Goal: Check status

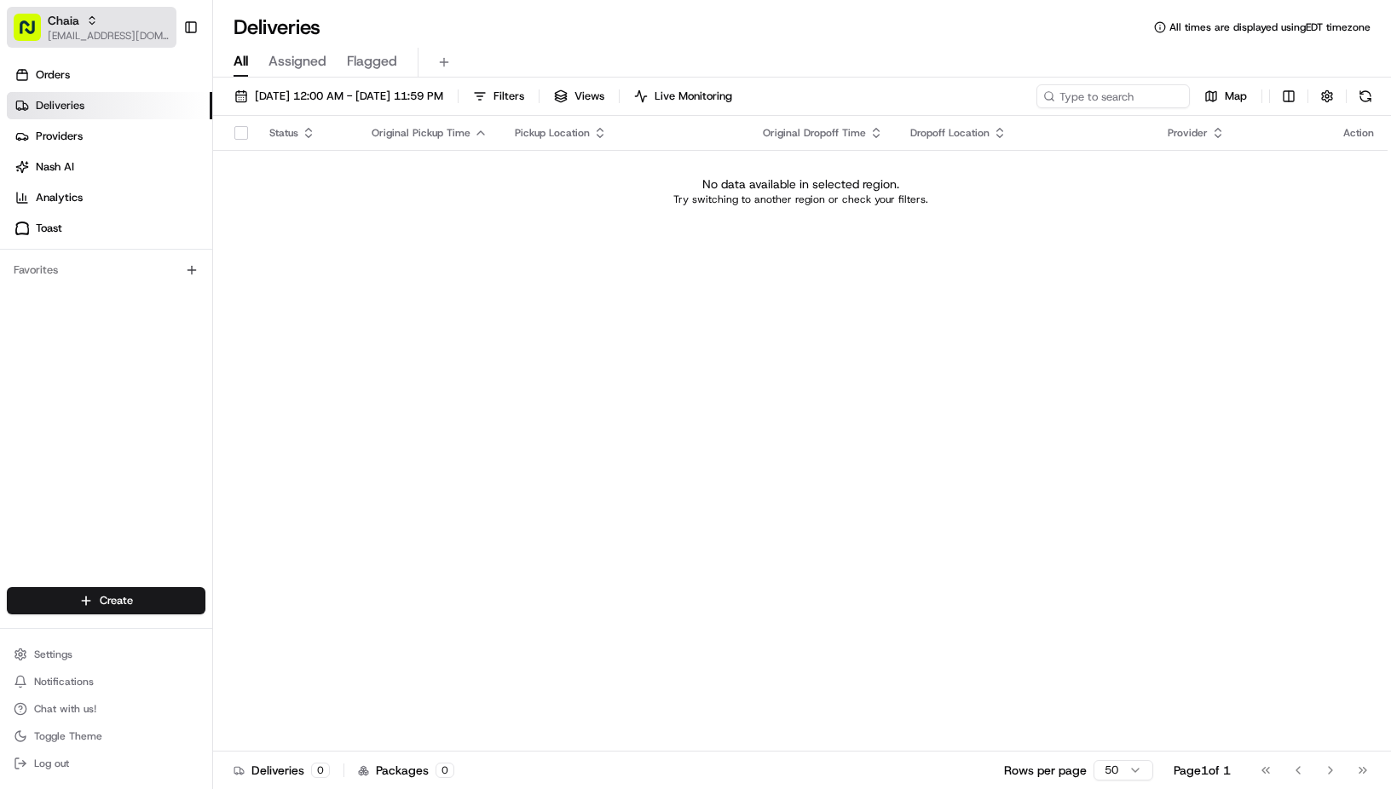
click at [60, 22] on span "Chaia" at bounding box center [64, 20] width 32 height 17
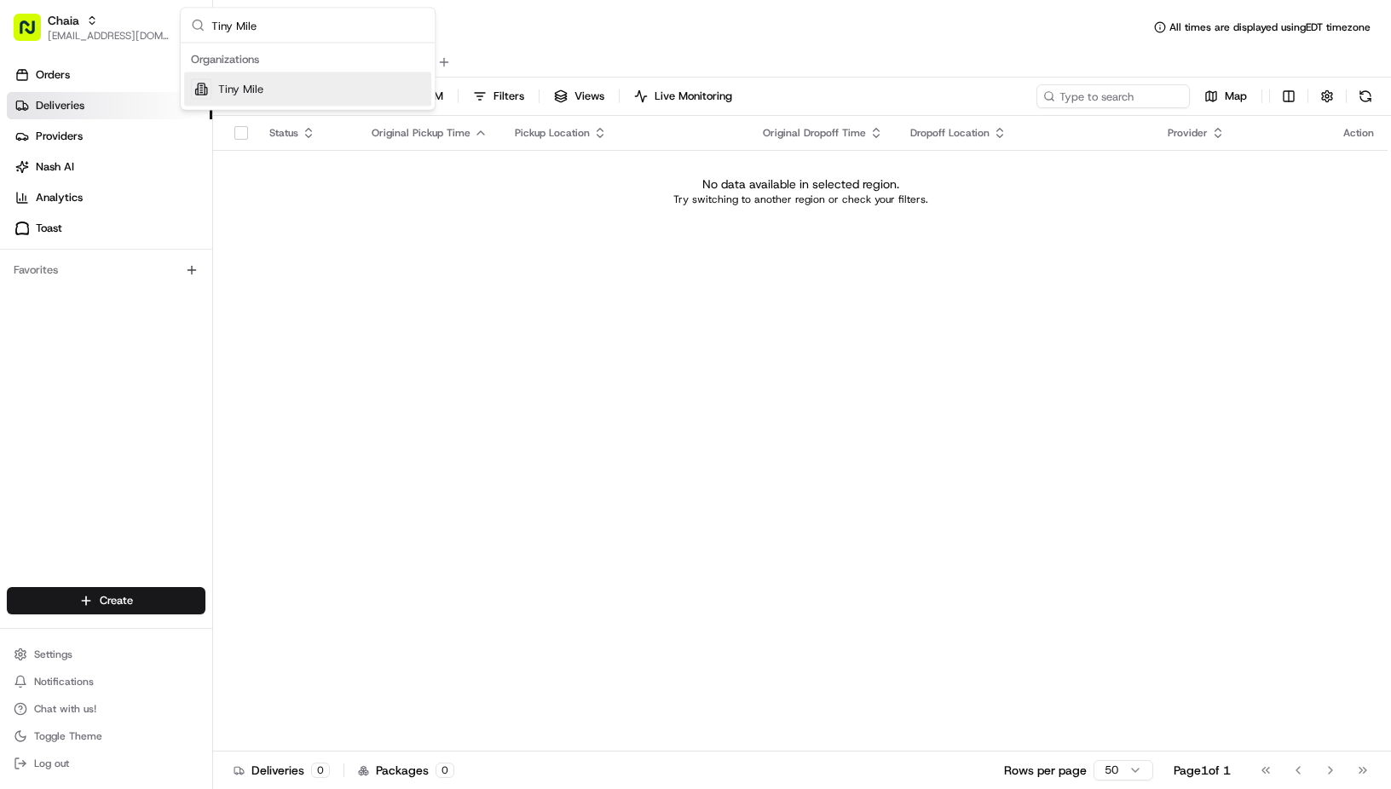
type input "Tiny Mile"
click at [256, 96] on div "Tiny Mile" at bounding box center [307, 89] width 247 height 34
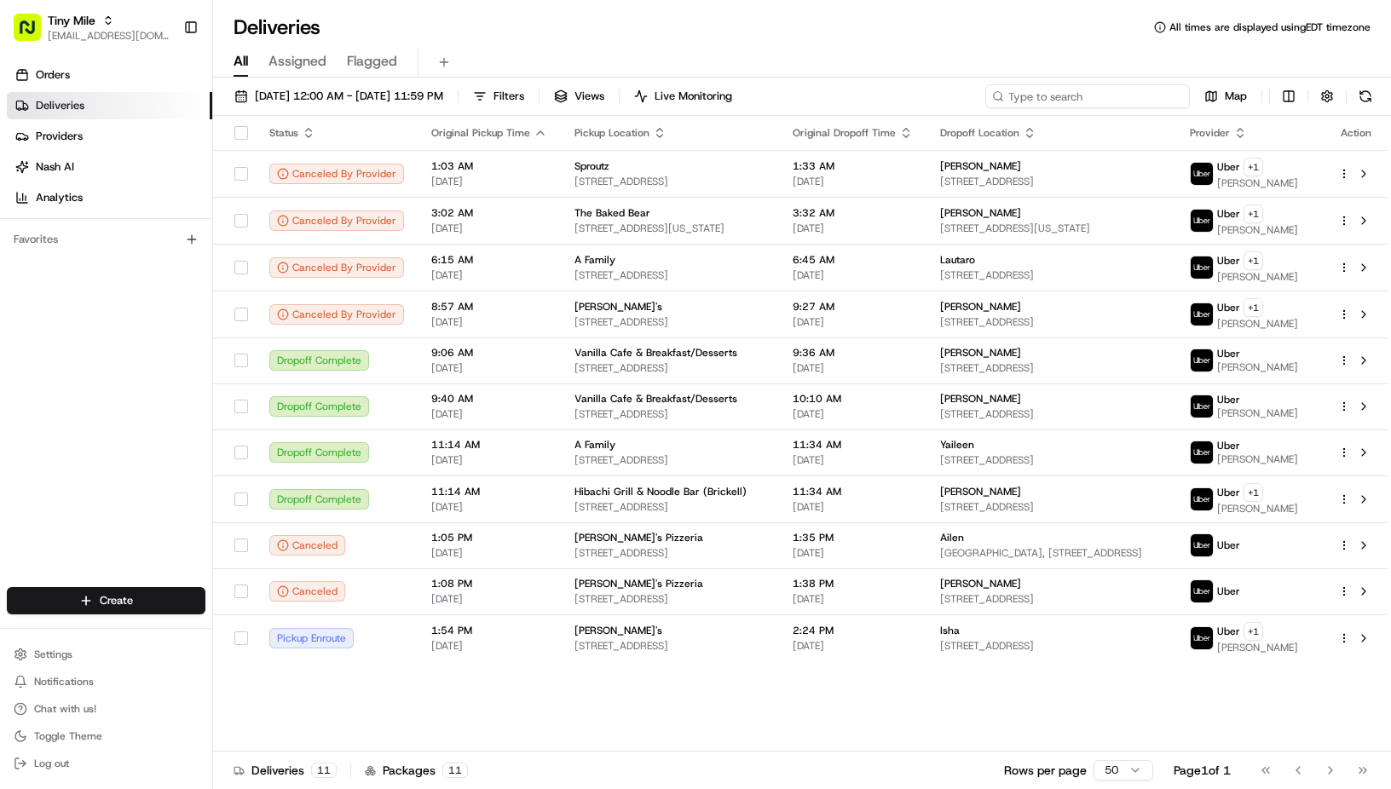
click at [1106, 101] on input at bounding box center [1087, 96] width 205 height 24
paste input "del­_7HpcGZXvSJu4MZMI-ValtA 6A5B4"
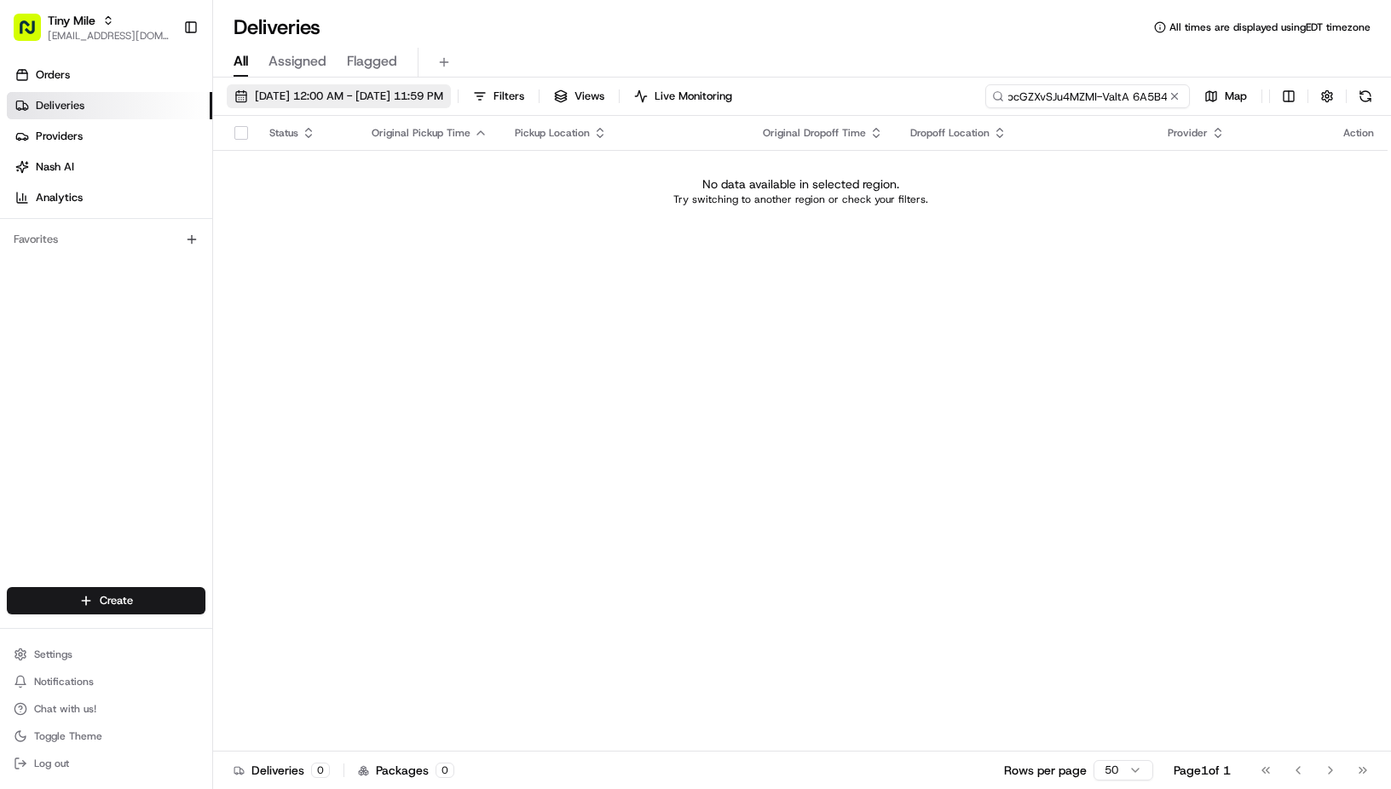
type input "del­_7HpcGZXvSJu4MZMI-ValtA 6A5B4"
click at [283, 96] on span "08/23/2025 12:00 AM - 08/23/2025 11:59 PM" at bounding box center [349, 96] width 188 height 15
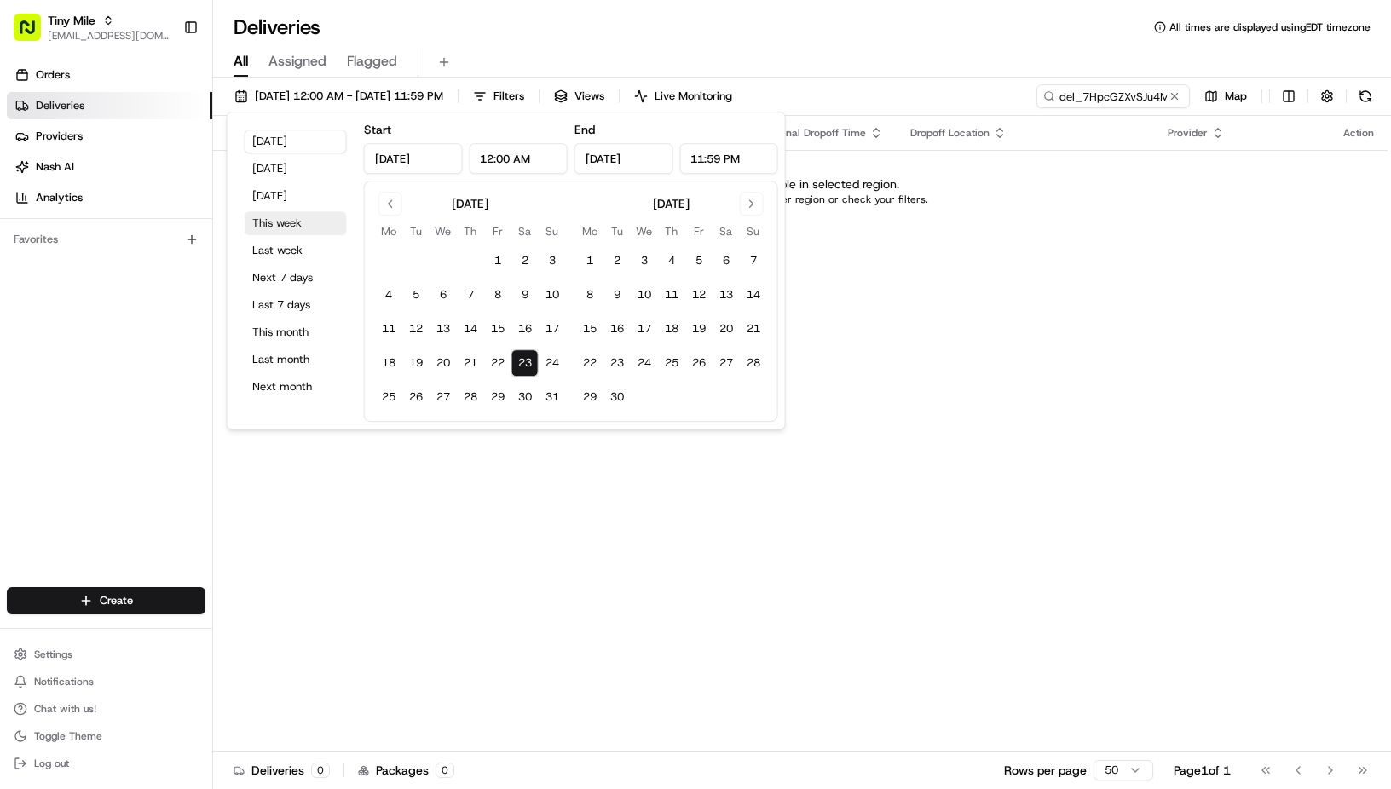
click at [303, 219] on button "This week" at bounding box center [296, 223] width 102 height 24
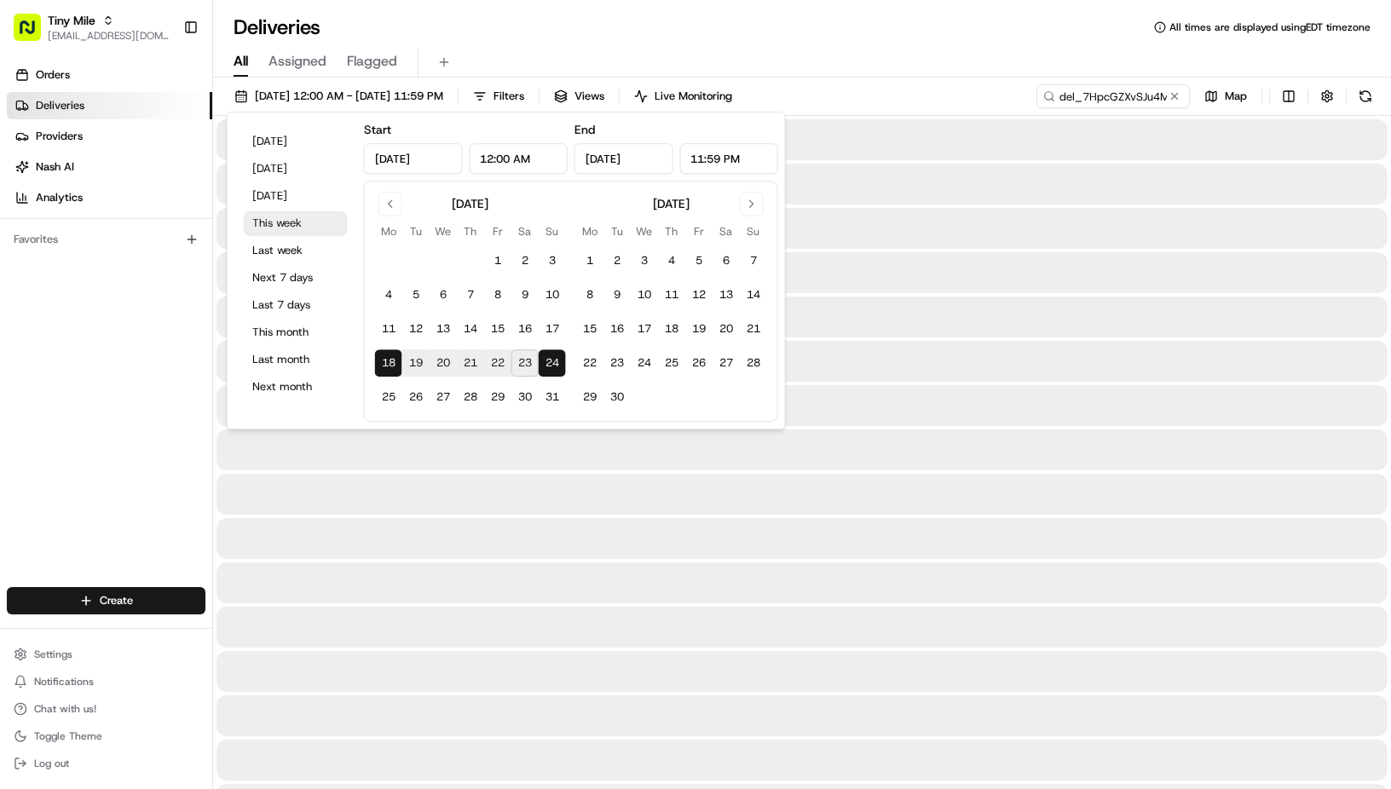
type input "Aug 18, 2025"
type input "Aug 24, 2025"
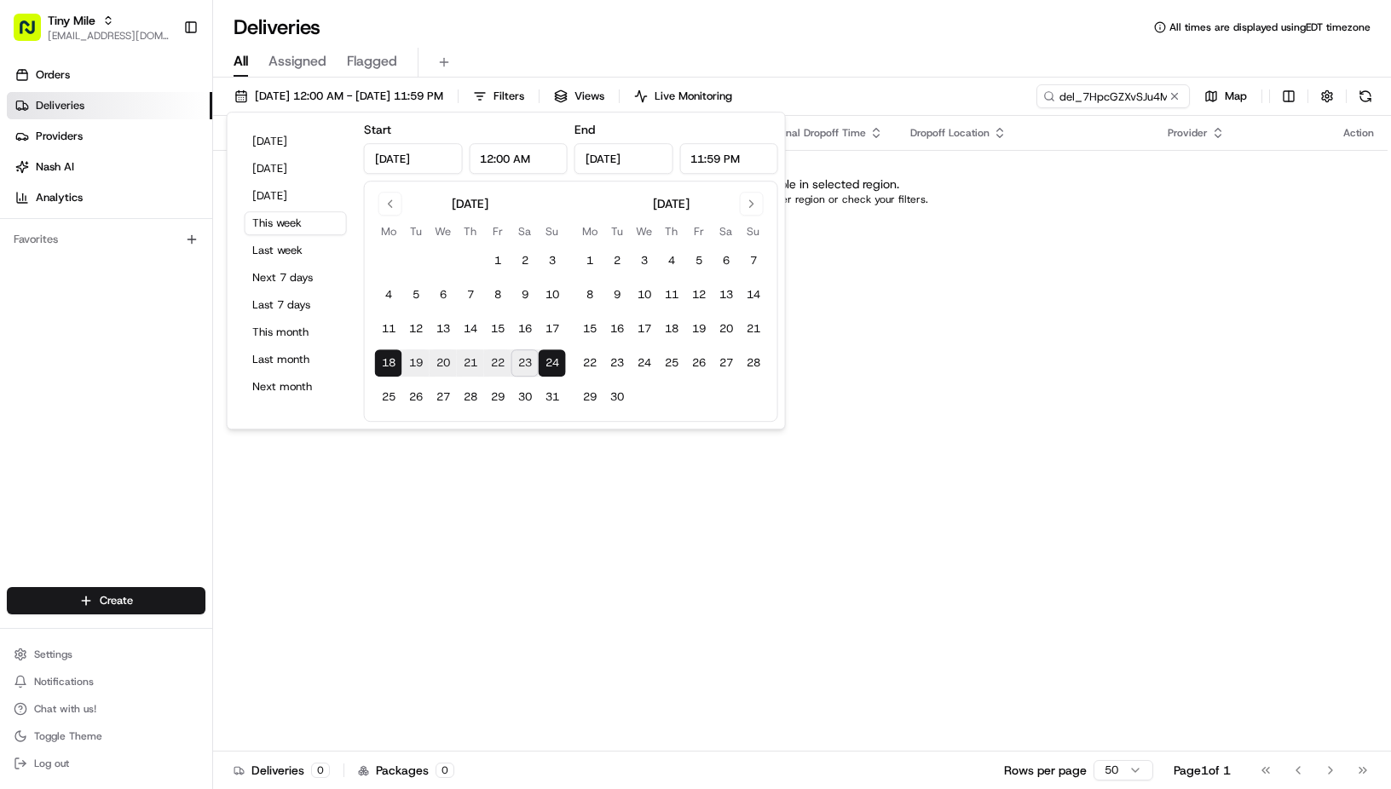
click at [987, 268] on div "Status Original Pickup Time Pickup Location Original Dropoff Time Dropoff Locat…" at bounding box center [800, 434] width 1175 height 636
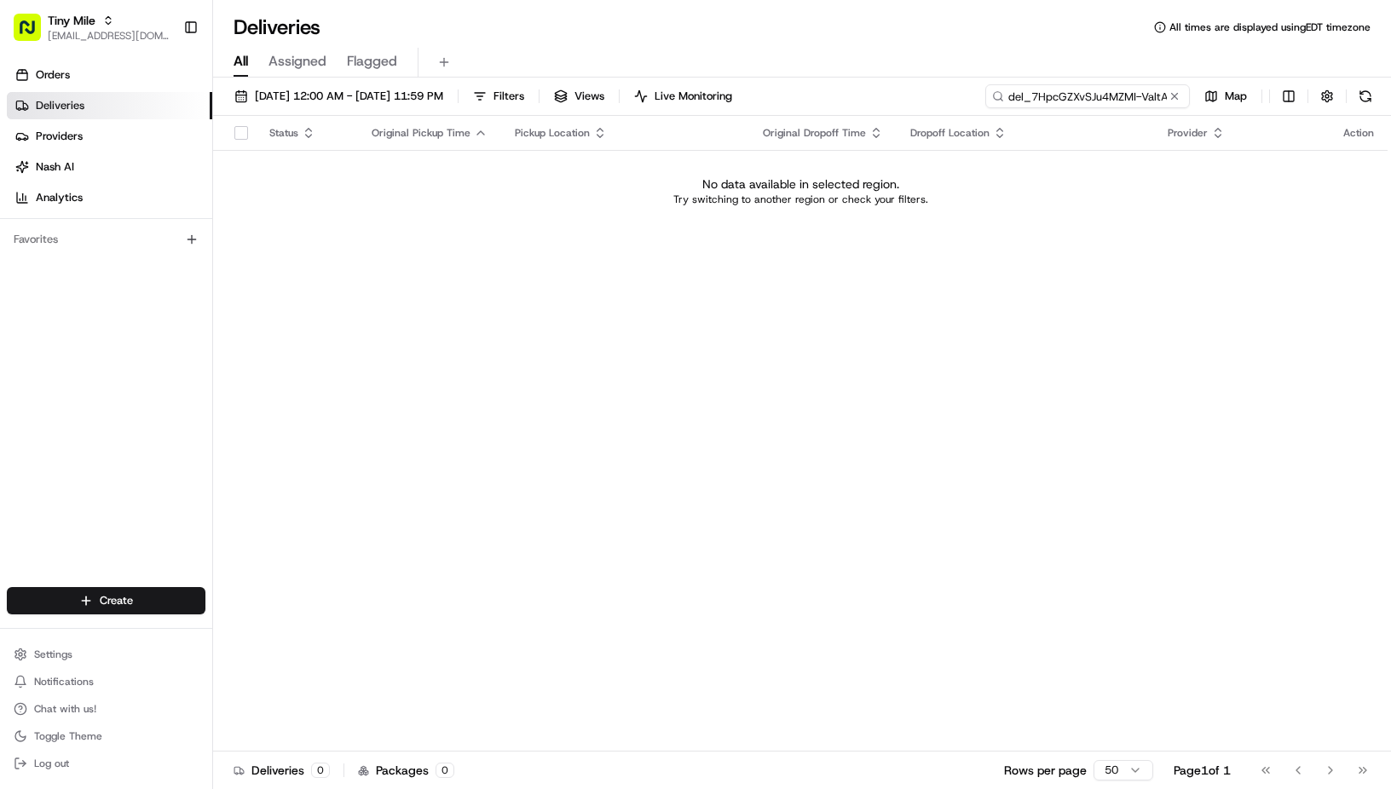
click at [1094, 102] on input "del­_7HpcGZXvSJu4MZMI-ValtA 6A5B4" at bounding box center [1087, 96] width 205 height 24
drag, startPoint x: 1032, startPoint y: 95, endPoint x: 840, endPoint y: 103, distance: 192.8
click at [840, 103] on div "08/18/2025 12:00 AM - 08/24/2025 11:59 PM Filters Views Live Monitoring del­_7H…" at bounding box center [802, 100] width 1178 height 32
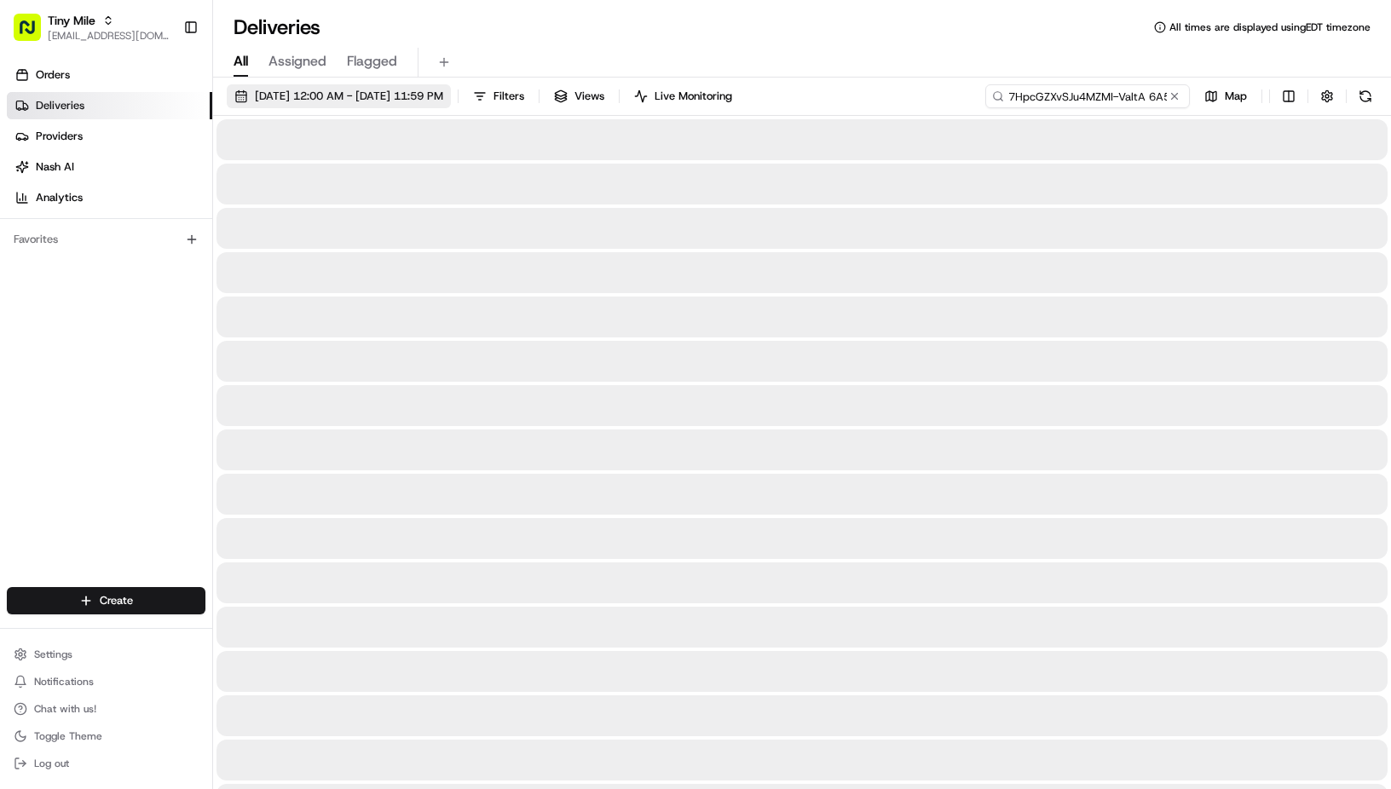
type input "7HpcGZXvSJu4MZMI-ValtA 6A5B4"
click at [355, 95] on span "08/18/2025 12:00 AM - 08/24/2025 11:59 PM" at bounding box center [349, 96] width 188 height 15
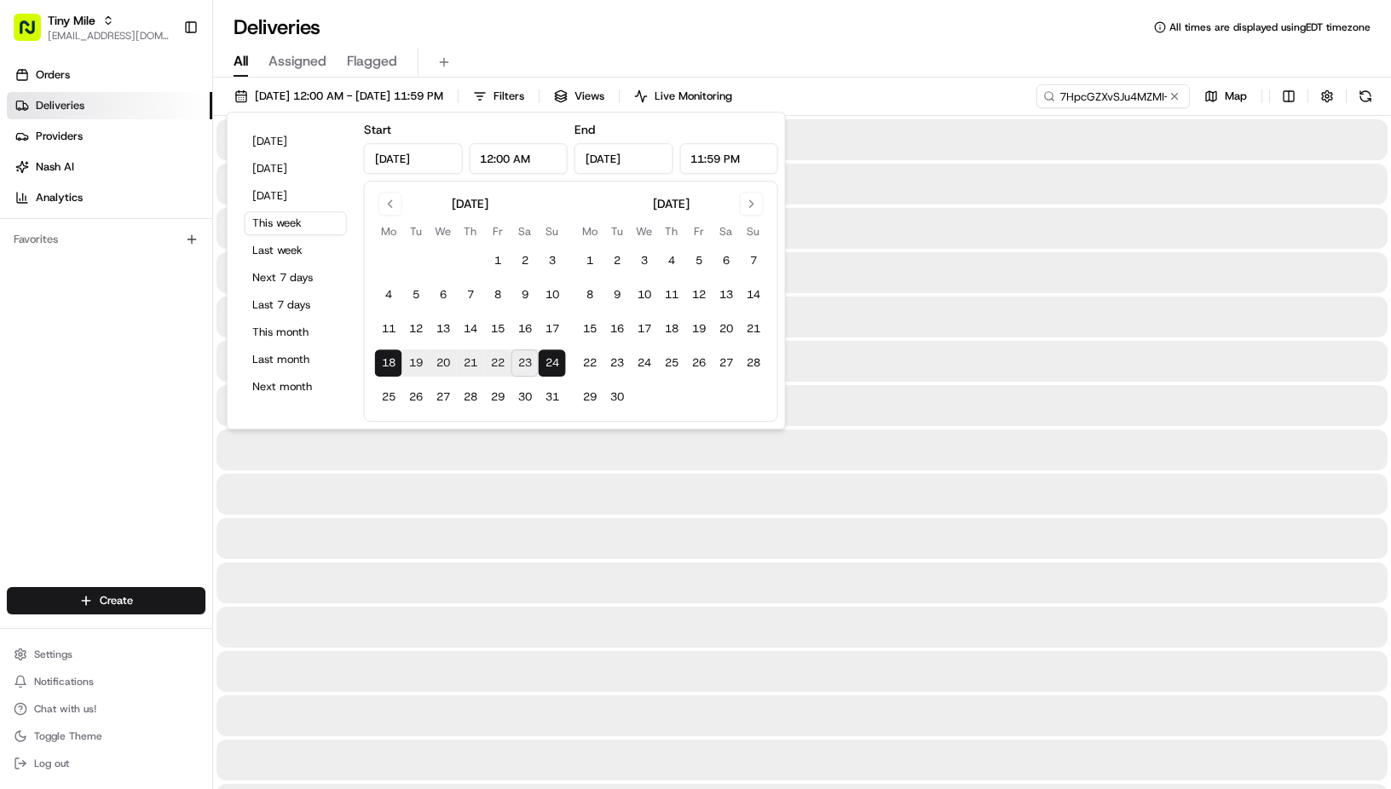
click at [238, 56] on span "All" at bounding box center [241, 61] width 14 height 20
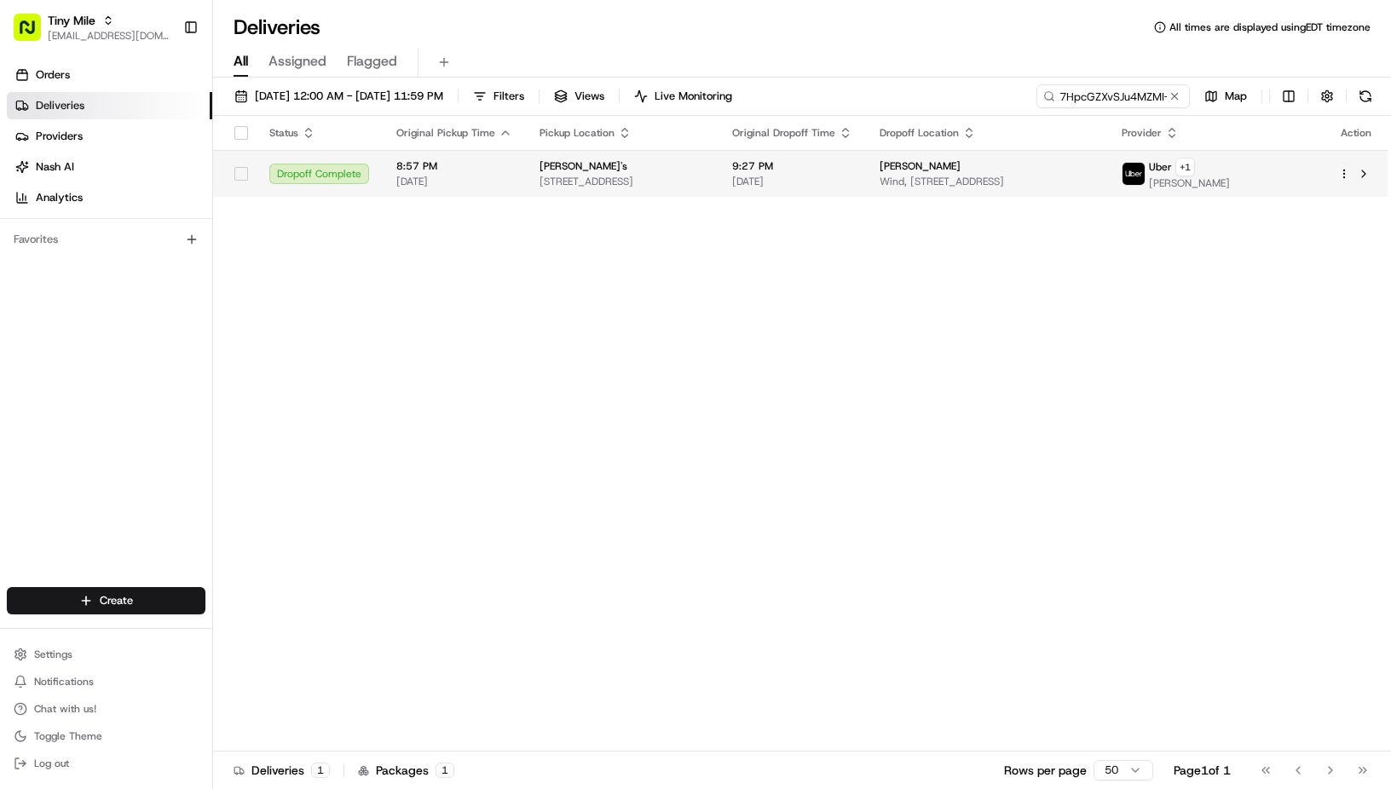
click at [771, 179] on td "9:27 PM 08/22/2025" at bounding box center [792, 173] width 147 height 47
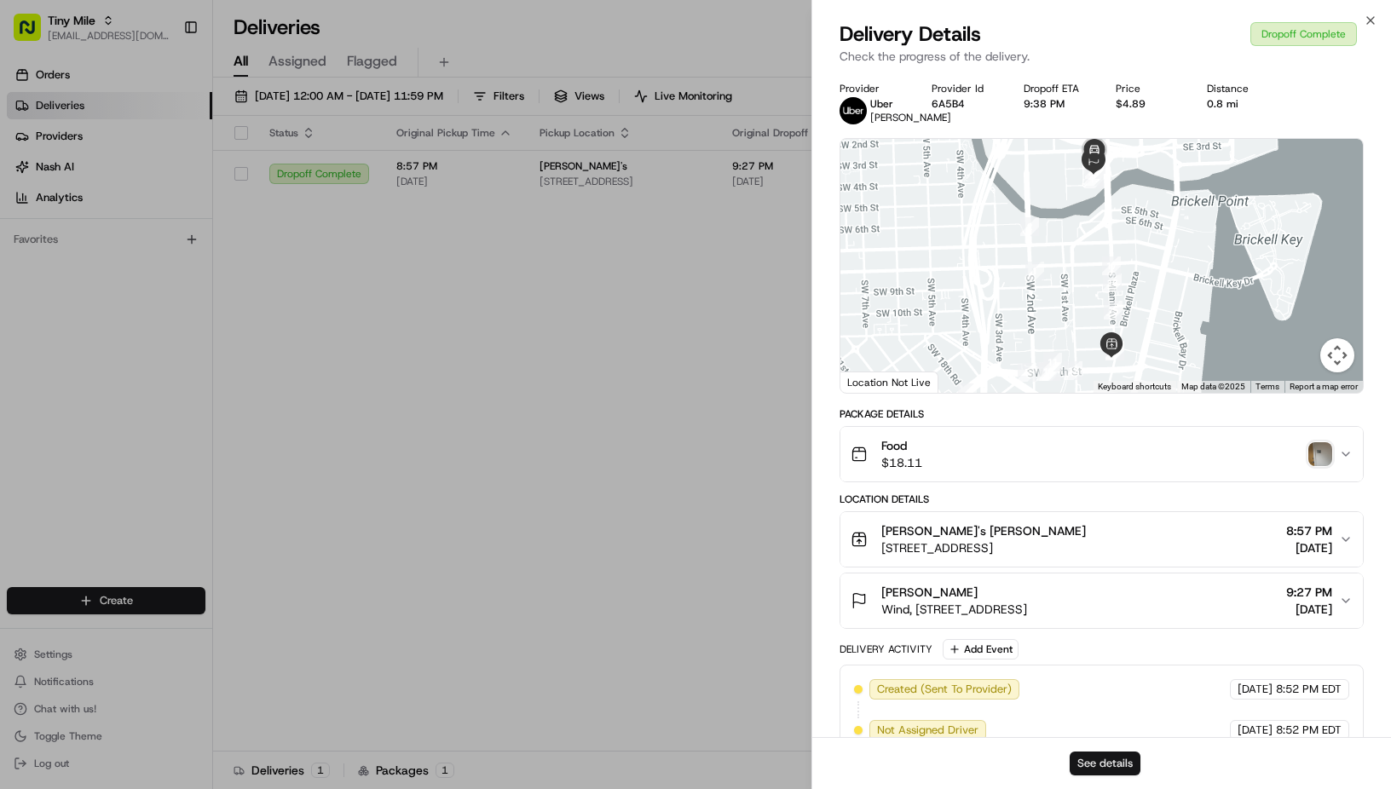
click at [1097, 757] on button "See details" at bounding box center [1105, 764] width 71 height 24
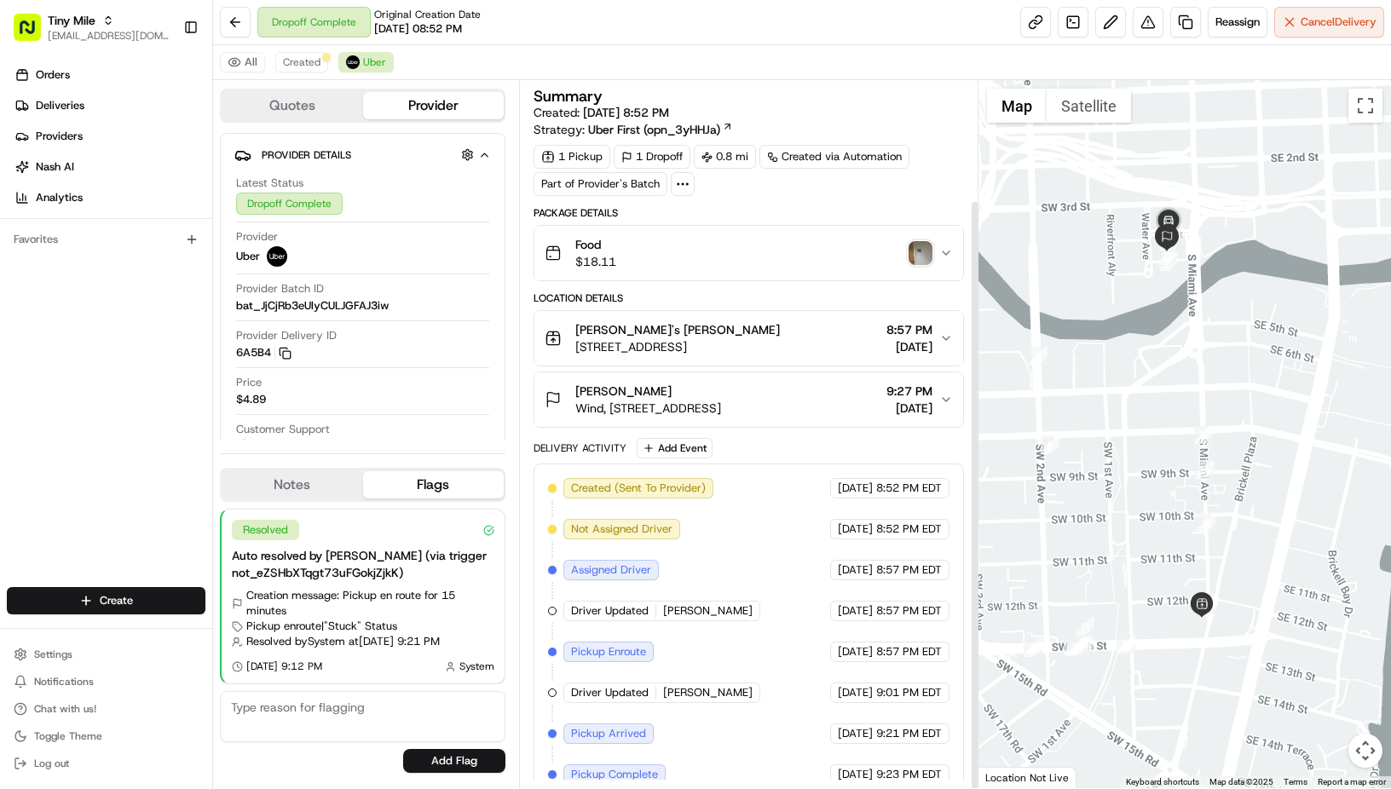
scroll to position [143, 0]
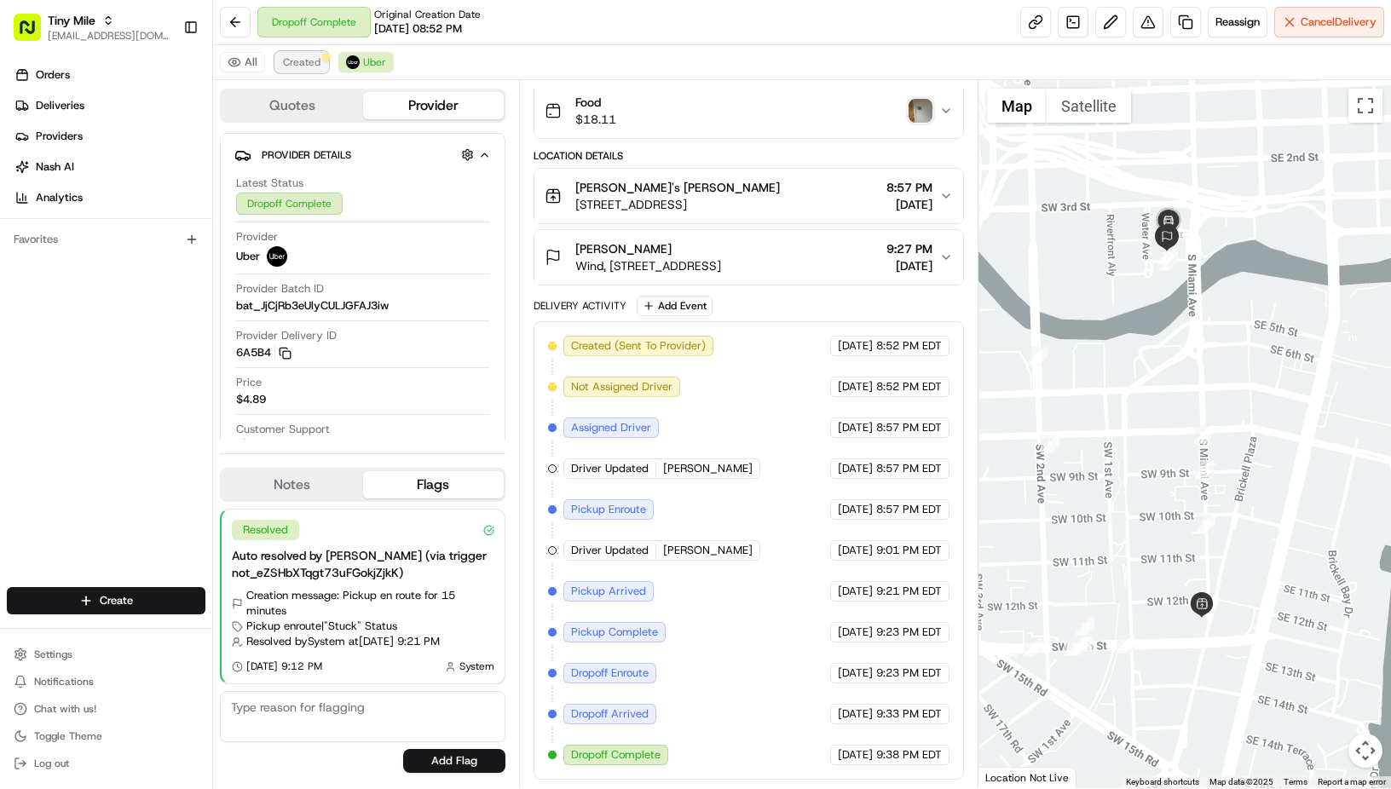
click at [306, 58] on span "Created" at bounding box center [302, 62] width 38 height 14
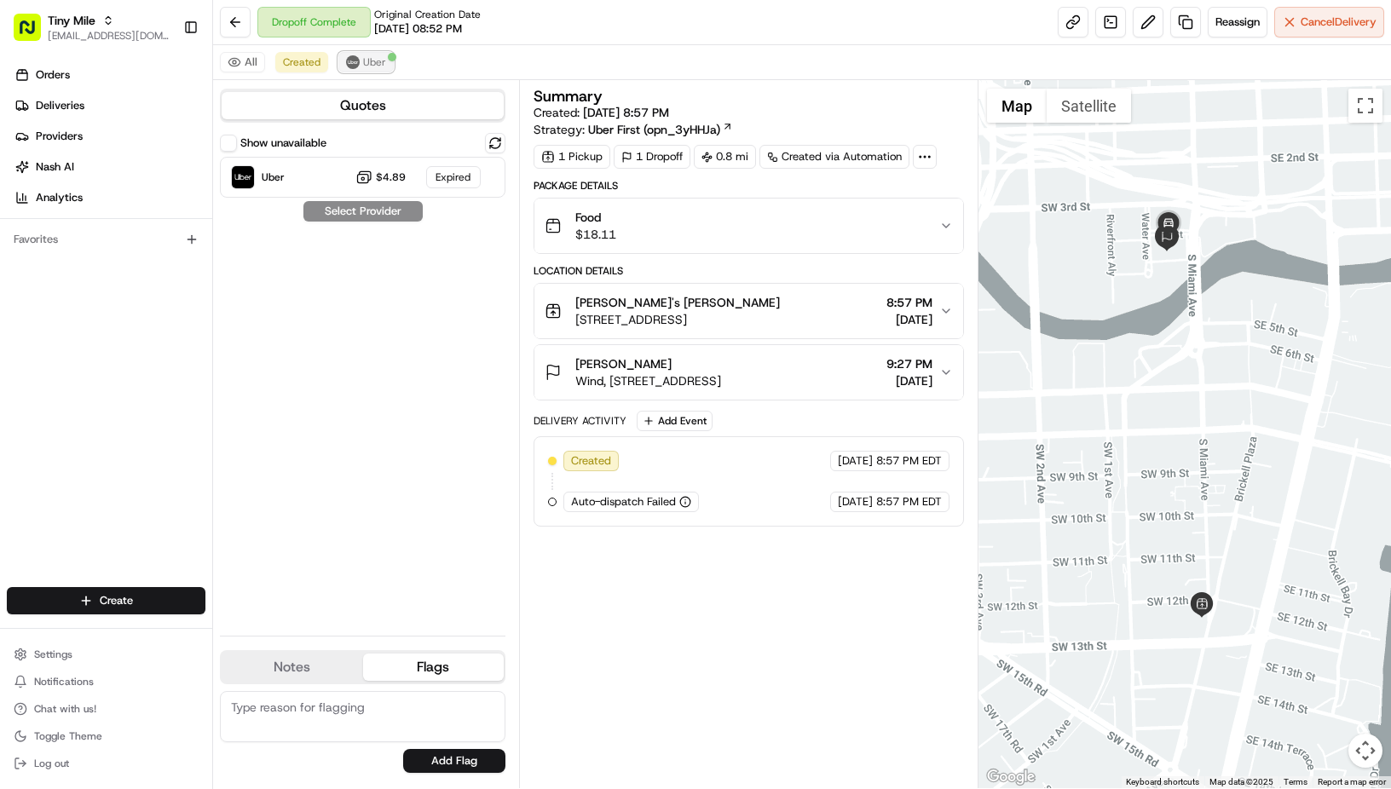
click at [367, 64] on span "Uber" at bounding box center [374, 62] width 23 height 14
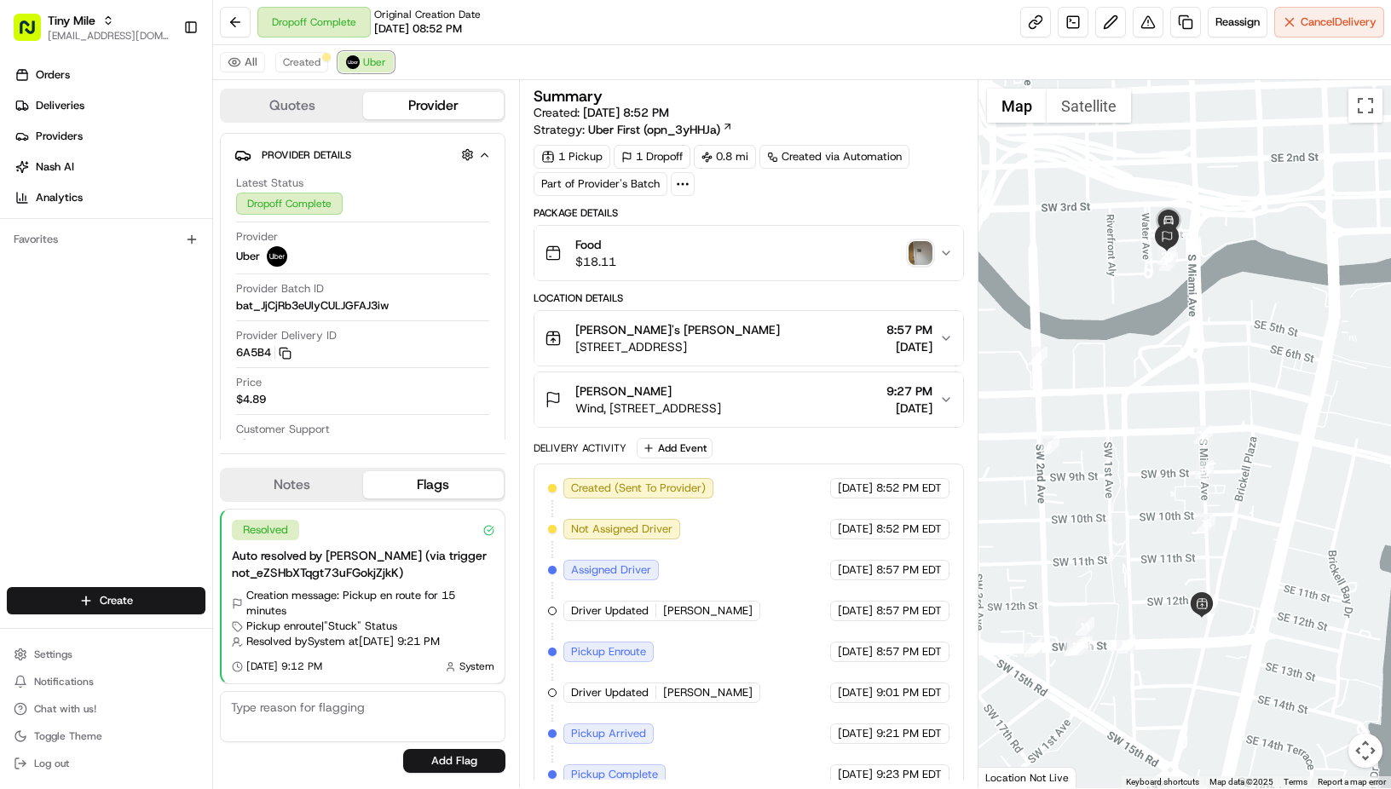
scroll to position [143, 0]
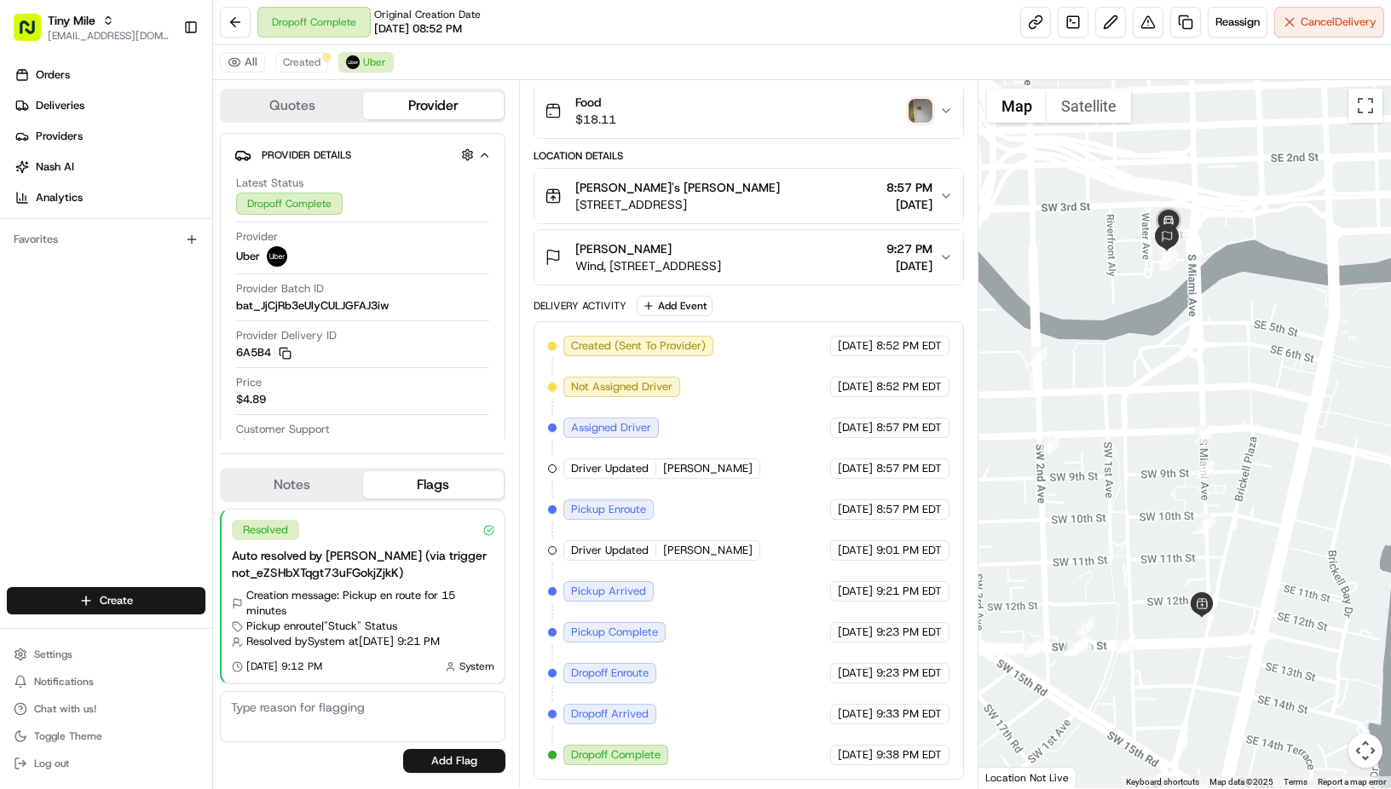
click at [610, 258] on span "Wind, [STREET_ADDRESS]" at bounding box center [648, 265] width 146 height 17
